Goal: Task Accomplishment & Management: Manage account settings

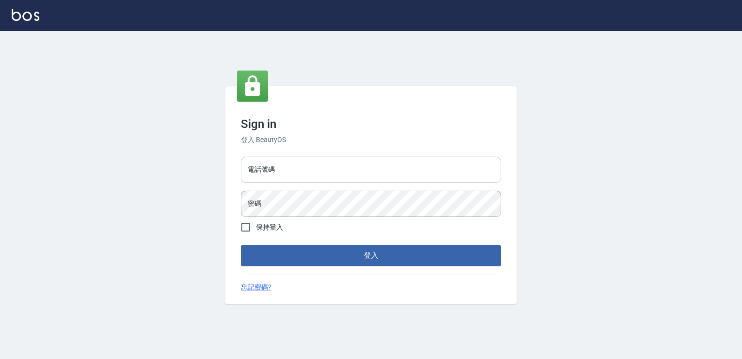
click at [309, 170] on input "電話號碼" at bounding box center [371, 169] width 260 height 26
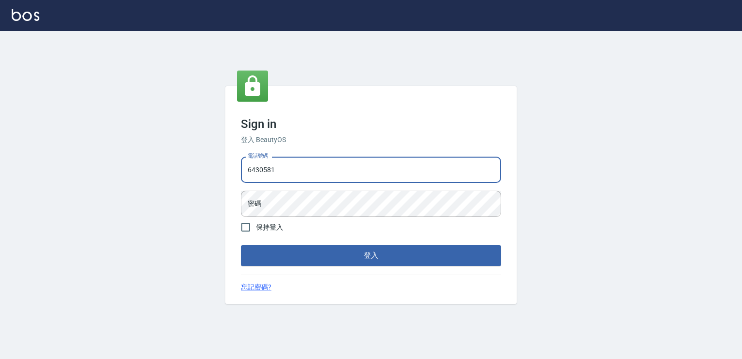
type input "6430581"
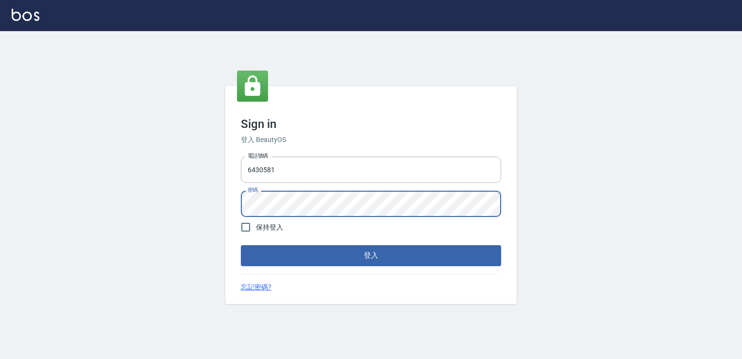
click at [241, 245] on button "登入" at bounding box center [371, 255] width 260 height 20
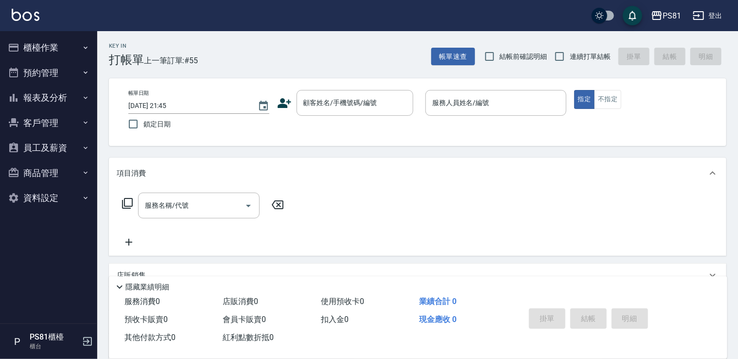
click at [87, 347] on div "P PS81櫃檯 櫃台" at bounding box center [48, 341] width 97 height 35
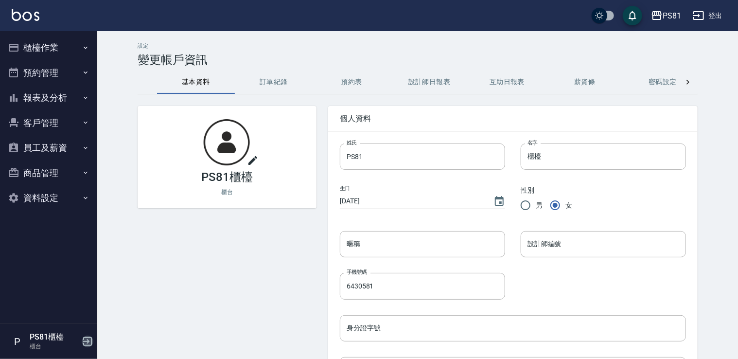
click at [85, 338] on icon "button" at bounding box center [88, 341] width 12 height 12
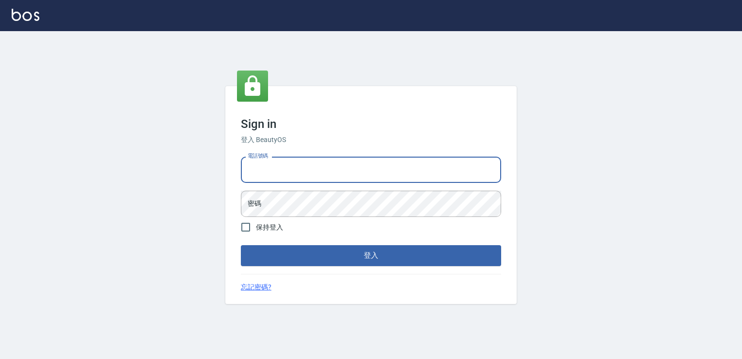
click at [324, 168] on input "電話號碼" at bounding box center [371, 169] width 260 height 26
type input "0979739080"
click at [241, 245] on button "登入" at bounding box center [371, 255] width 260 height 20
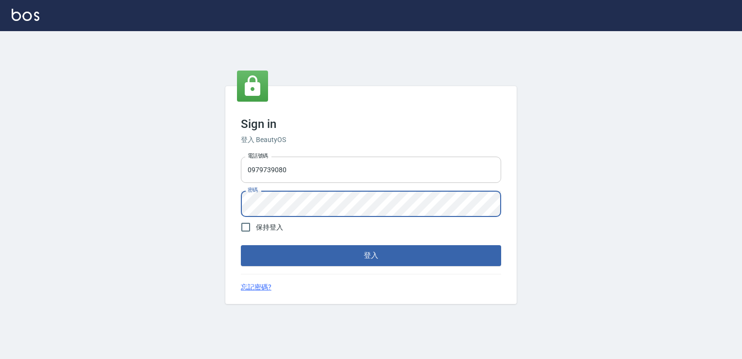
click at [241, 245] on button "登入" at bounding box center [371, 255] width 260 height 20
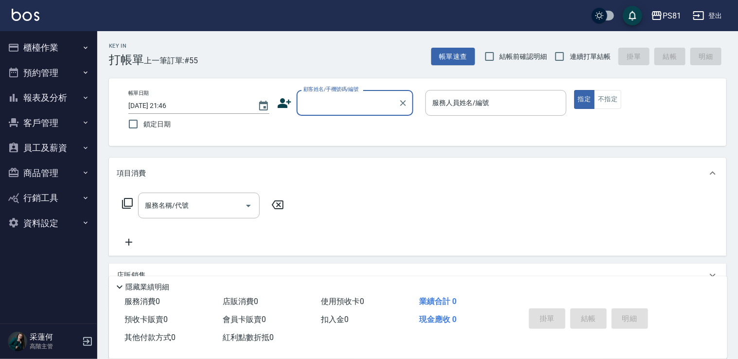
click at [48, 143] on button "員工及薪資" at bounding box center [48, 147] width 89 height 25
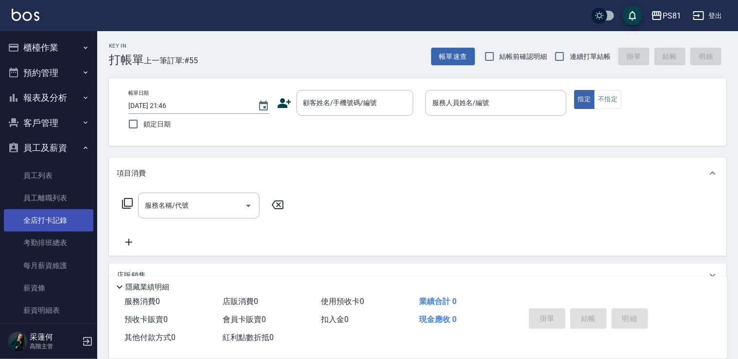
scroll to position [49, 0]
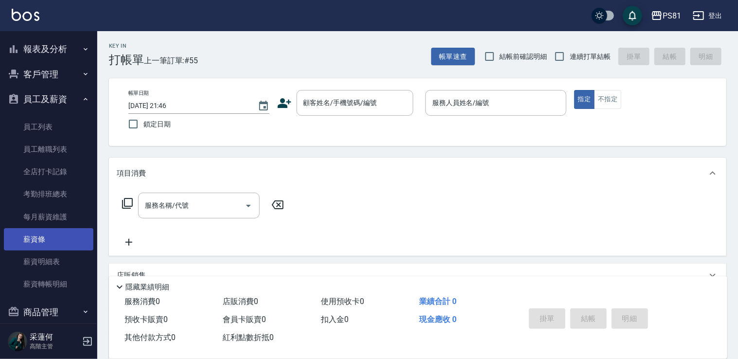
click at [60, 236] on link "薪資條" at bounding box center [48, 239] width 89 height 22
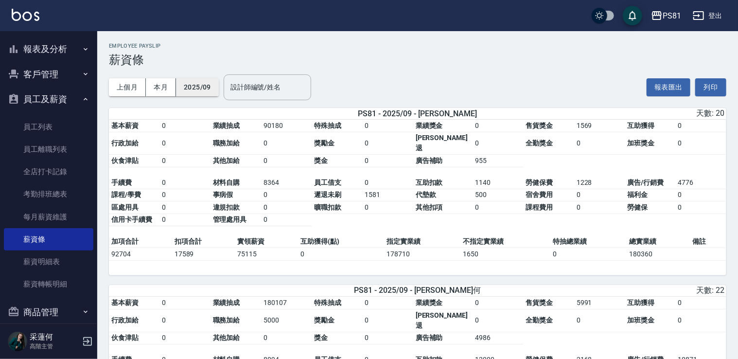
click at [211, 82] on button "2025/09" at bounding box center [197, 87] width 43 height 18
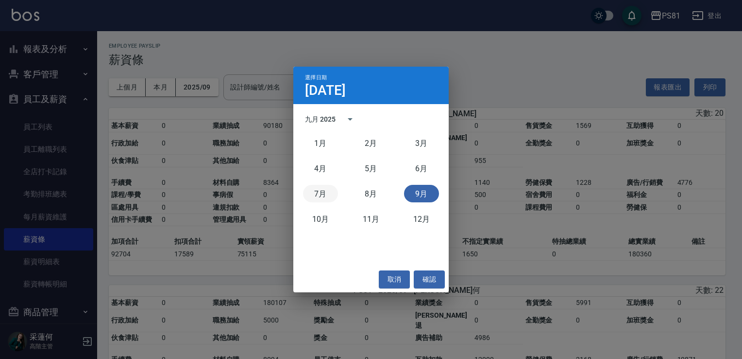
click at [327, 191] on button "7月" at bounding box center [320, 193] width 35 height 17
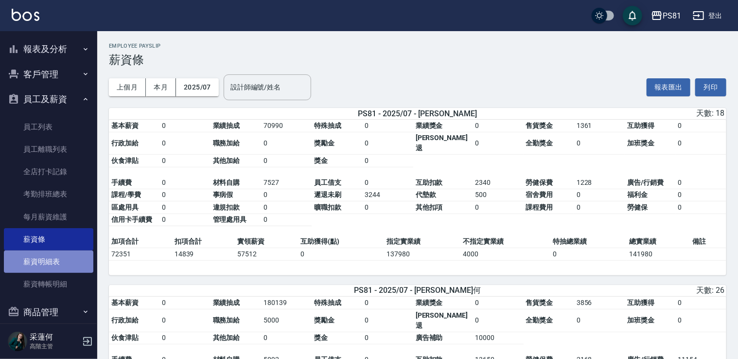
click at [66, 263] on link "薪資明細表" at bounding box center [48, 261] width 89 height 22
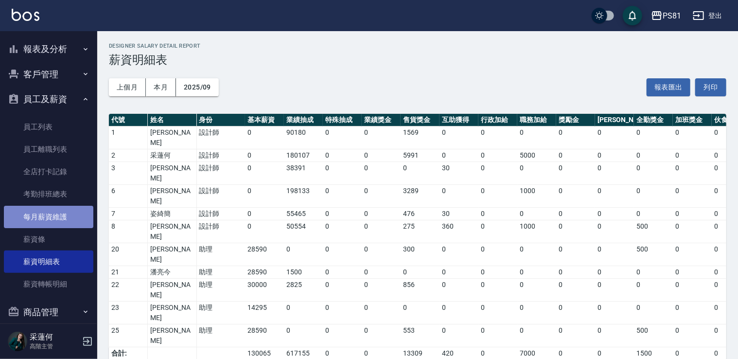
click at [73, 219] on link "每月薪資維護" at bounding box center [48, 217] width 89 height 22
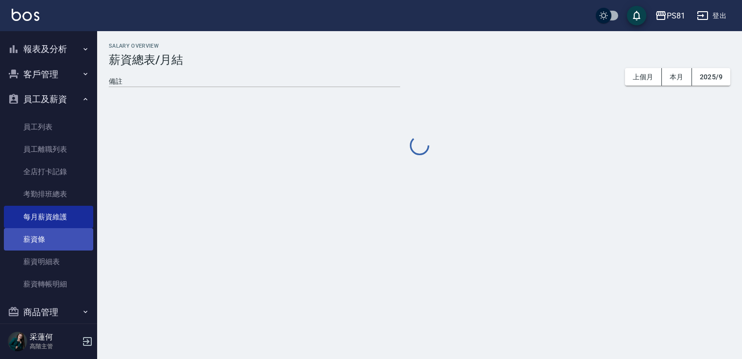
click at [59, 244] on link "薪資條" at bounding box center [48, 239] width 89 height 22
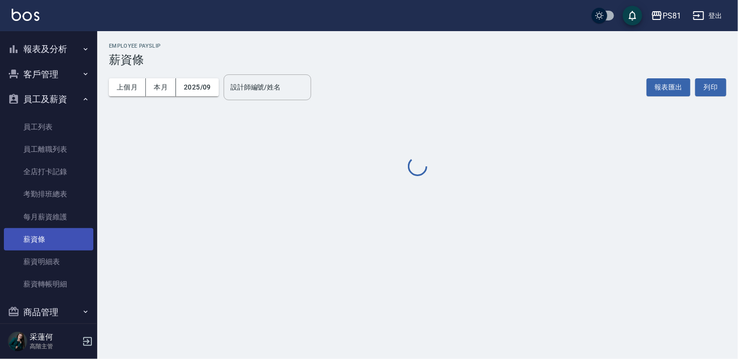
click at [59, 244] on link "薪資條" at bounding box center [48, 239] width 89 height 22
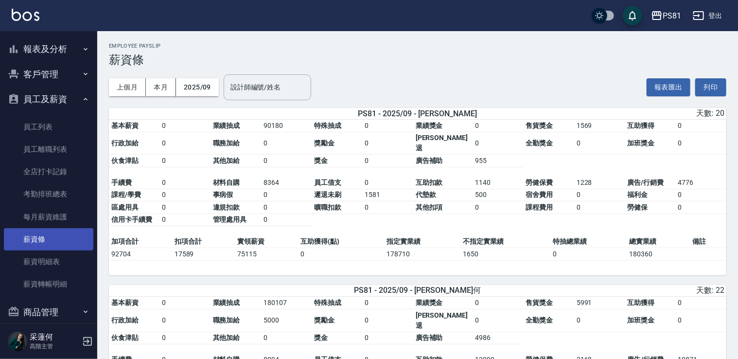
click at [59, 244] on link "薪資條" at bounding box center [48, 239] width 89 height 22
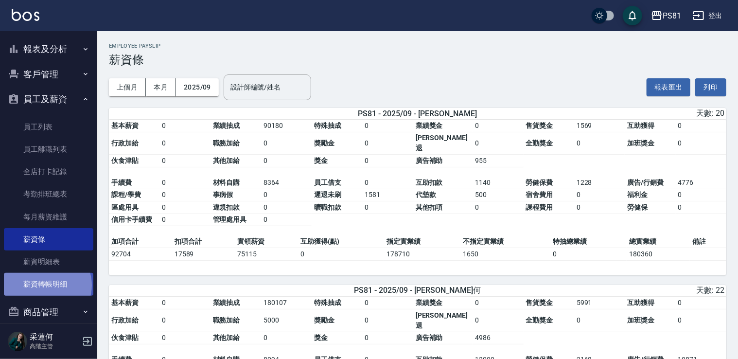
click at [47, 285] on link "薪資轉帳明細" at bounding box center [48, 284] width 89 height 22
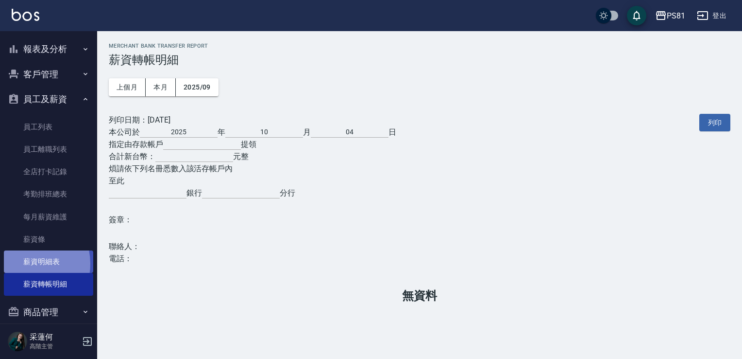
click at [23, 263] on link "薪資明細表" at bounding box center [48, 261] width 89 height 22
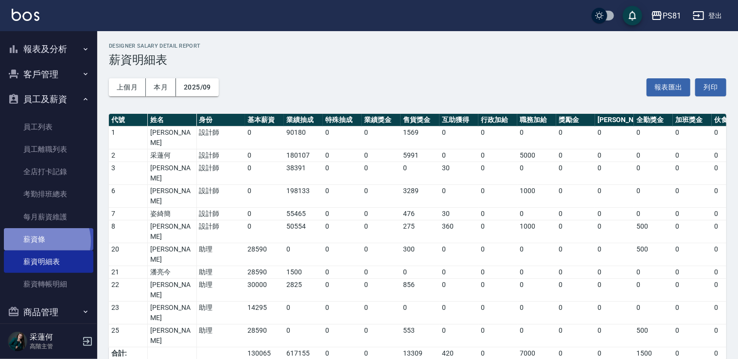
click at [44, 241] on link "薪資條" at bounding box center [48, 239] width 89 height 22
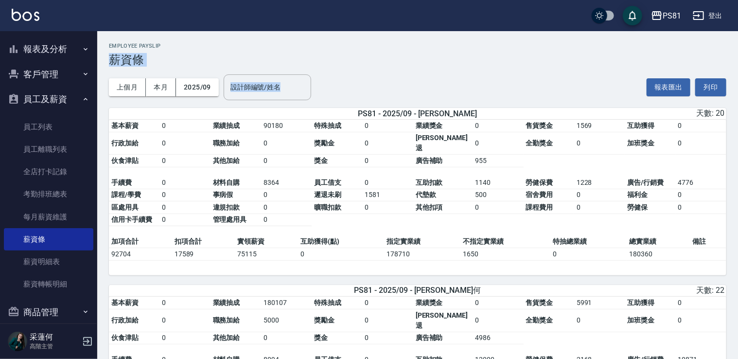
drag, startPoint x: 737, startPoint y: 46, endPoint x: 744, endPoint y: 73, distance: 28.2
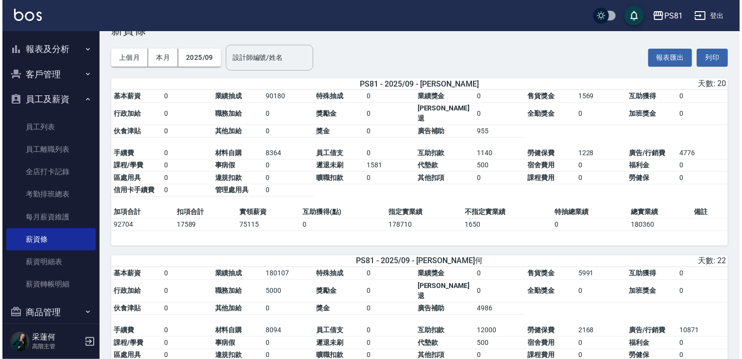
scroll to position [27, 0]
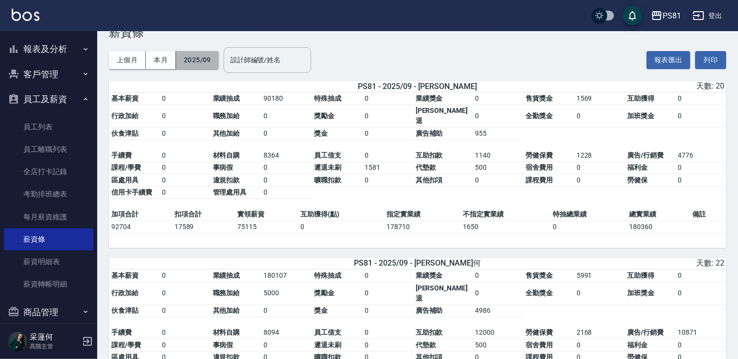
click at [205, 63] on button "2025/09" at bounding box center [197, 60] width 43 height 18
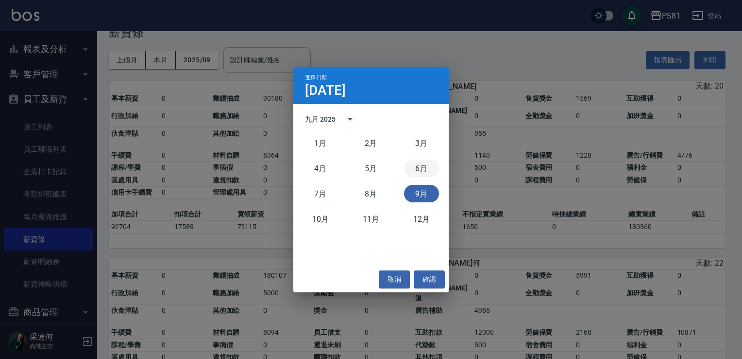
click at [418, 170] on button "6月" at bounding box center [421, 167] width 35 height 17
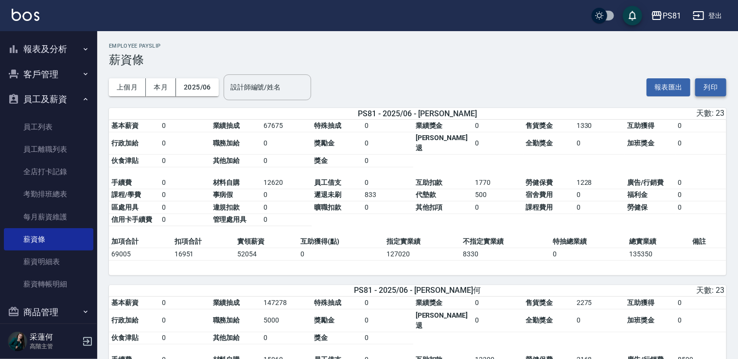
click at [717, 86] on button "列印" at bounding box center [710, 87] width 31 height 18
click at [263, 101] on div "上個月 本月 2025/06 設計師編號/姓名 設計師編號/姓名" at bounding box center [210, 87] width 202 height 41
click at [681, 84] on button "報表匯出" at bounding box center [668, 87] width 44 height 18
click at [202, 88] on button "2025/06" at bounding box center [197, 87] width 43 height 18
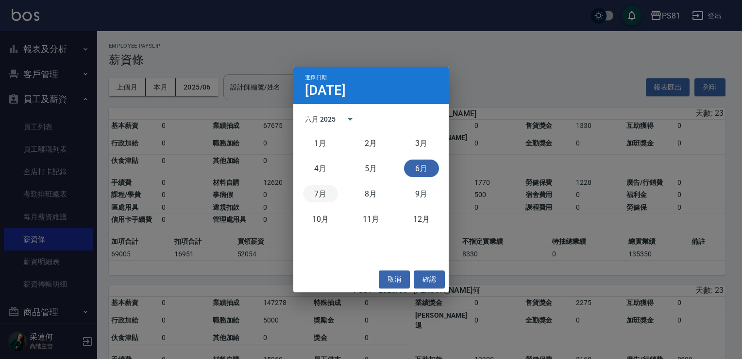
click at [326, 191] on button "7月" at bounding box center [320, 193] width 35 height 17
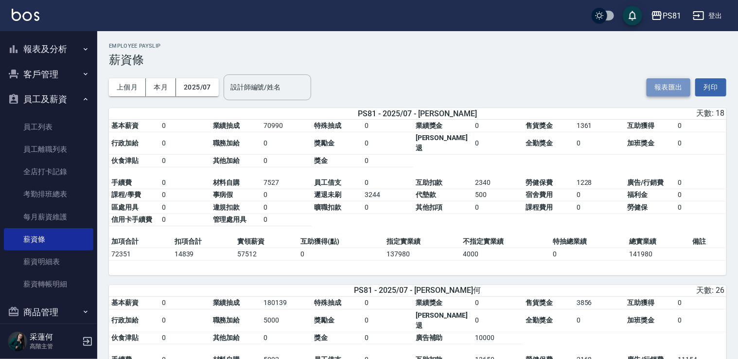
click at [653, 82] on button "報表匯出" at bounding box center [668, 87] width 44 height 18
click at [182, 87] on button "2025/07" at bounding box center [197, 87] width 43 height 18
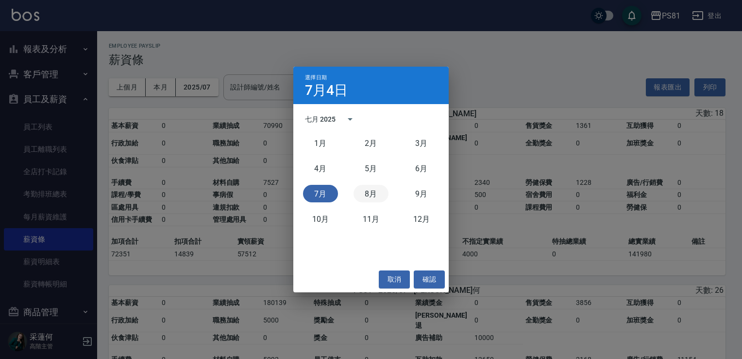
click at [369, 190] on button "8月" at bounding box center [371, 193] width 35 height 17
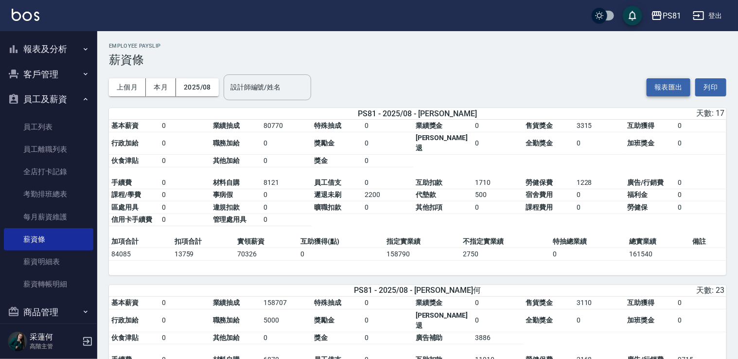
click at [672, 86] on button "報表匯出" at bounding box center [668, 87] width 44 height 18
click at [386, 48] on h2 "Employee Payslip" at bounding box center [417, 46] width 617 height 6
drag, startPoint x: 49, startPoint y: 98, endPoint x: 68, endPoint y: 109, distance: 22.2
click at [56, 103] on button "員工及薪資" at bounding box center [48, 98] width 89 height 25
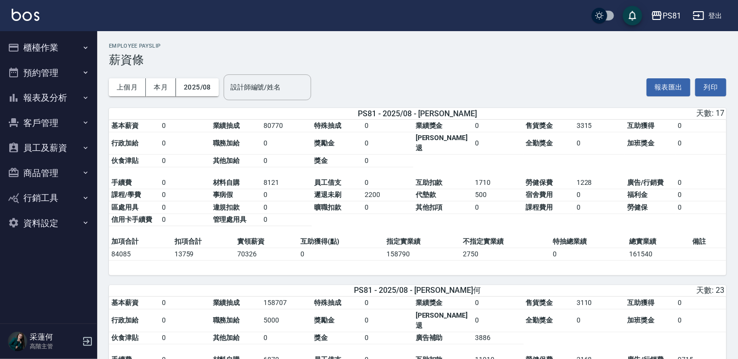
click at [127, 119] on div "PS81 - 2025/08 - [PERSON_NAME]: 17" at bounding box center [417, 113] width 617 height 11
